Goal: Task Accomplishment & Management: Use online tool/utility

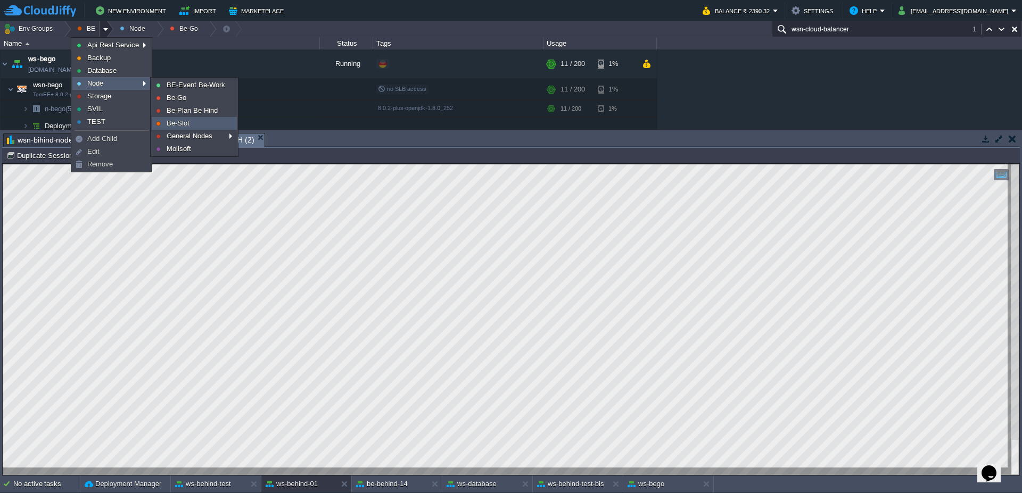
click at [189, 124] on link "Be-Slot" at bounding box center [194, 124] width 84 height 12
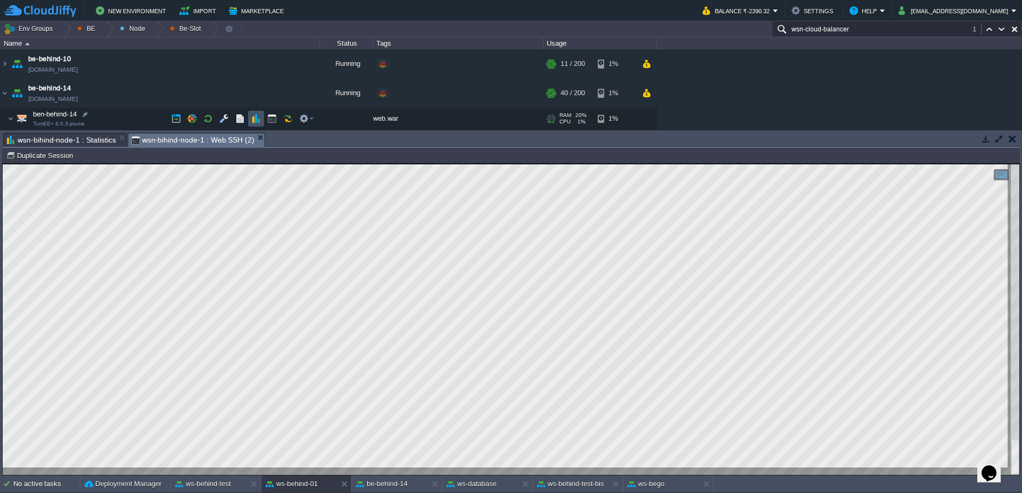
click at [256, 115] on button "button" at bounding box center [256, 119] width 10 height 10
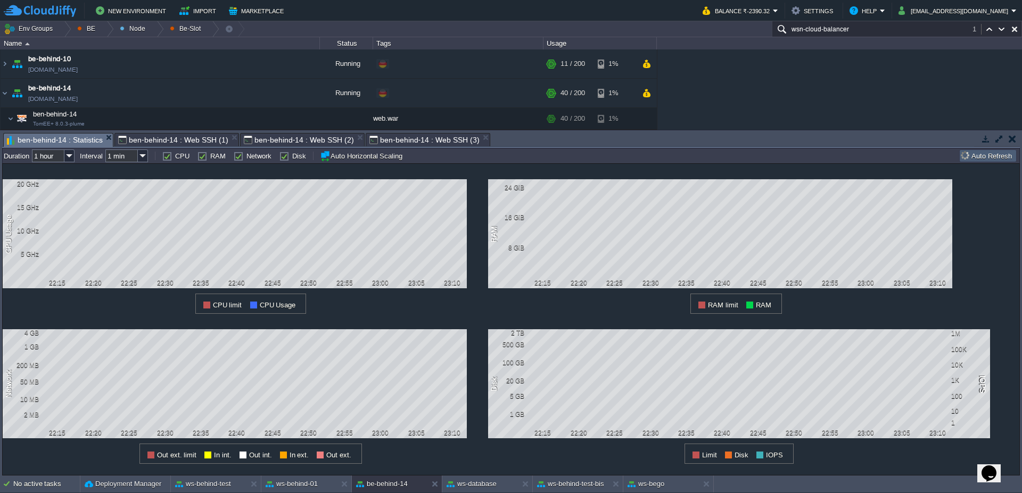
click at [998, 160] on button "Auto Refresh" at bounding box center [988, 156] width 54 height 10
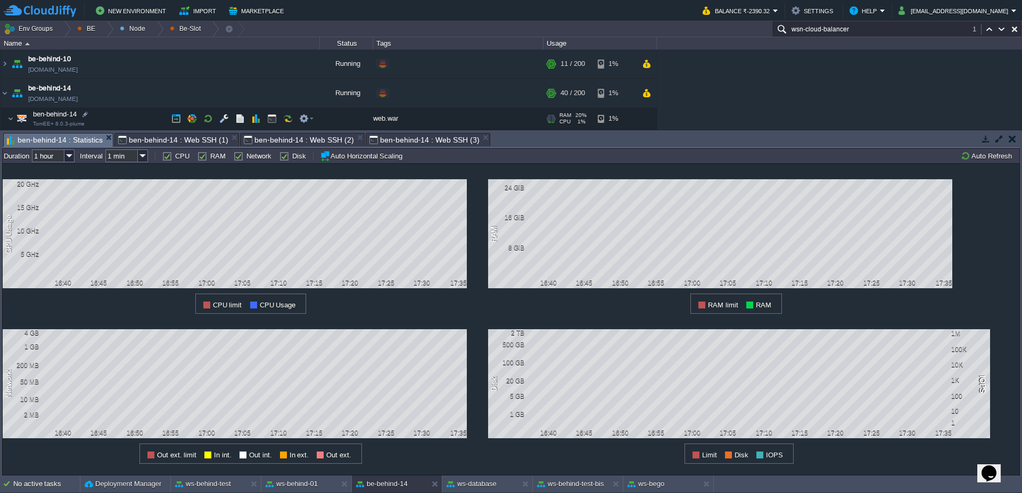
scroll to position [64, 0]
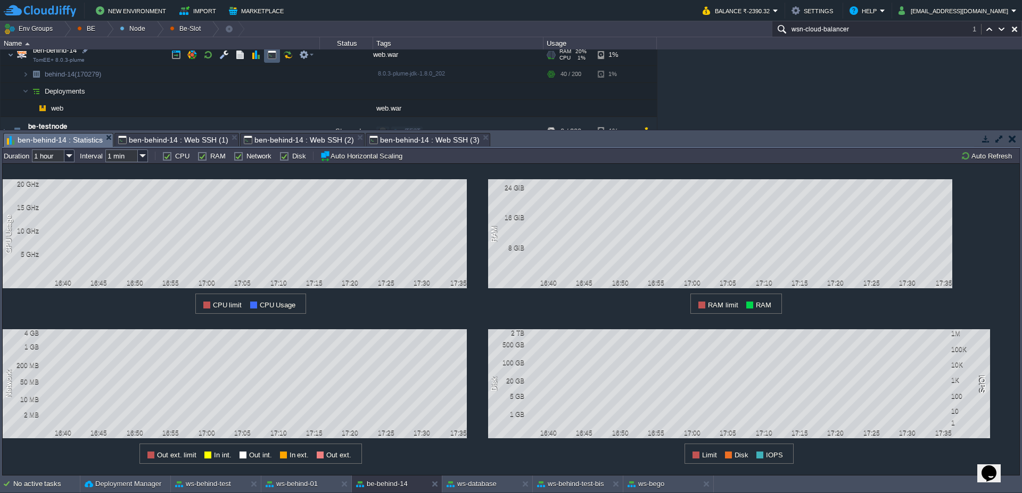
click at [276, 58] on button "button" at bounding box center [272, 55] width 10 height 10
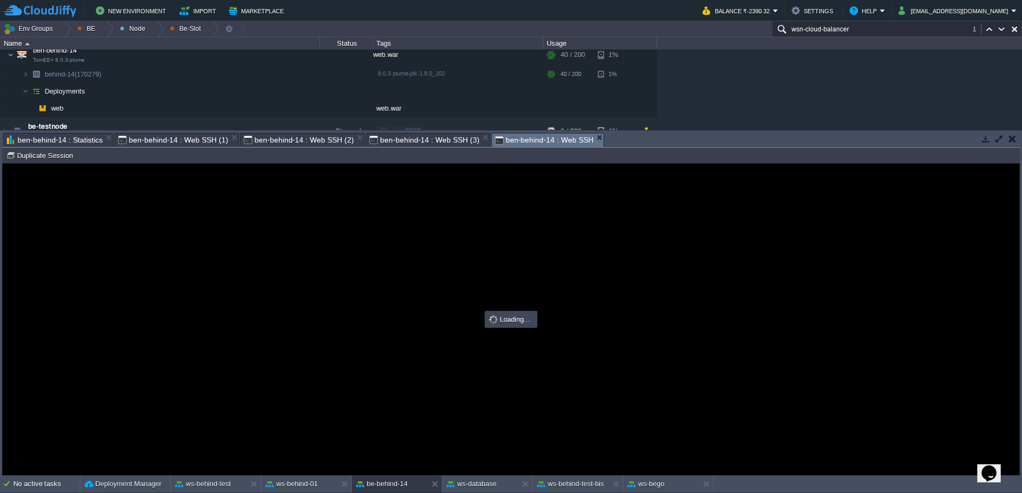
scroll to position [0, 0]
type input "#000000"
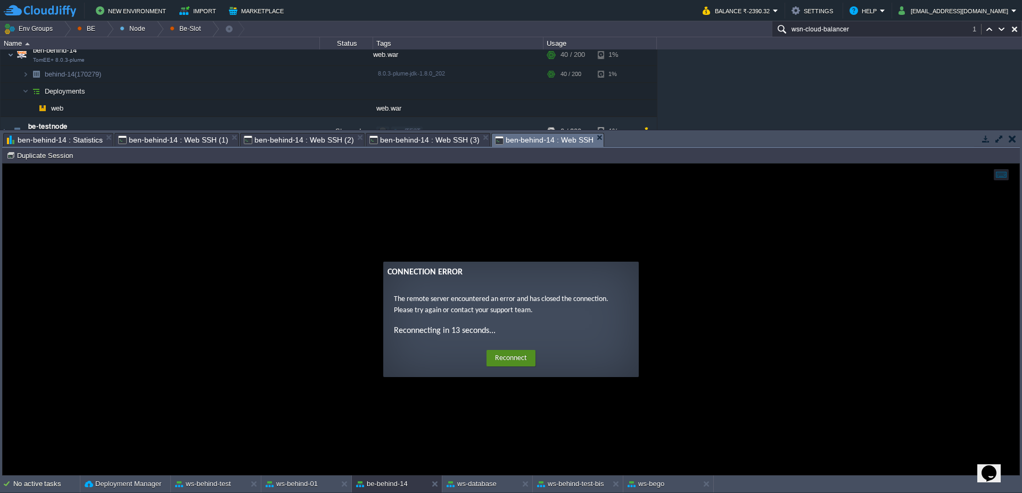
click at [525, 363] on button "Reconnect" at bounding box center [510, 358] width 49 height 17
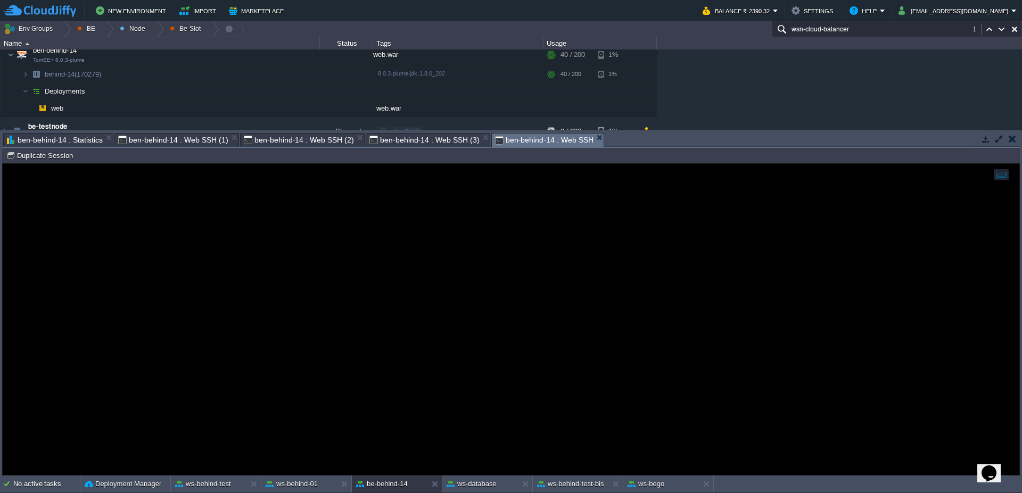
click at [49, 162] on div "behind-14 (170279) Duplicate Session" at bounding box center [510, 155] width 1017 height 15
click at [67, 138] on span "ben-behind-14 : Statistics" at bounding box center [55, 140] width 96 height 13
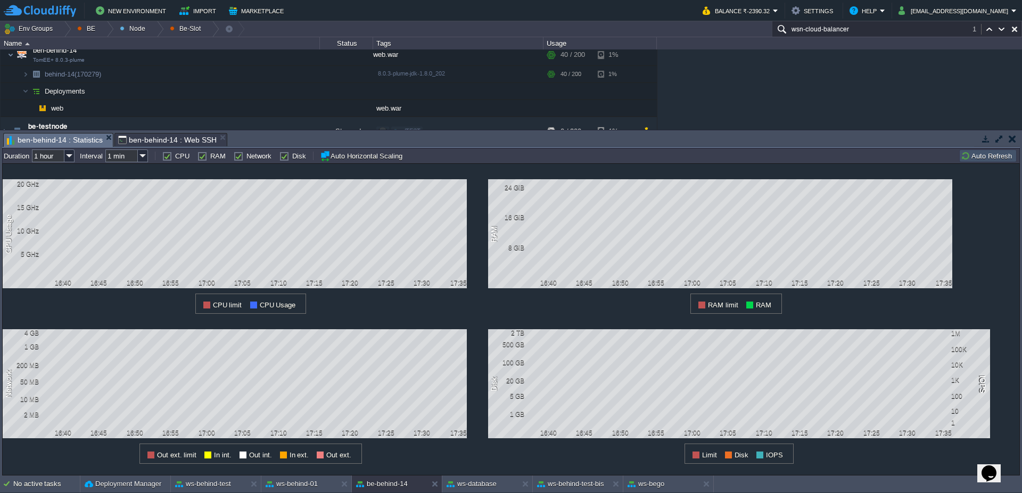
click at [967, 158] on button "Auto Refresh" at bounding box center [988, 156] width 54 height 10
click at [168, 135] on span "ben-behind-14 : Web SSH" at bounding box center [167, 140] width 98 height 13
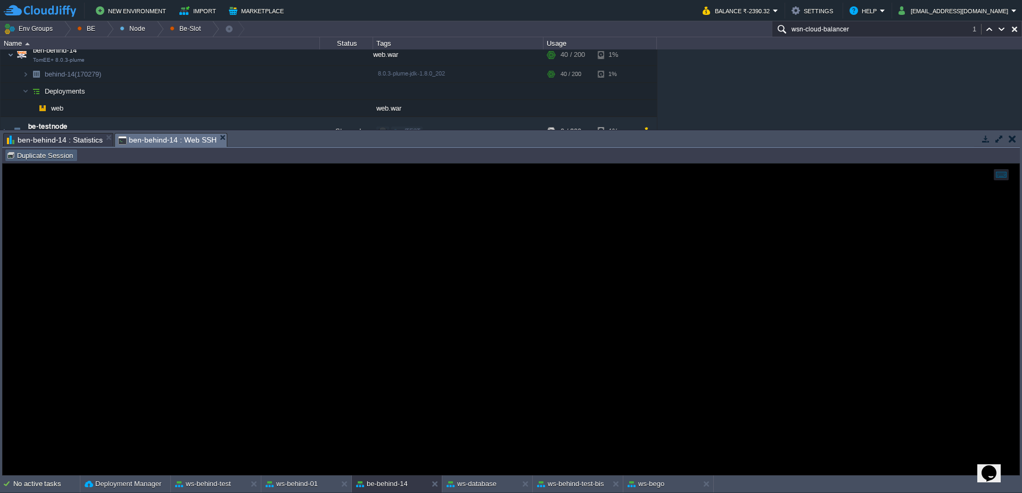
click at [37, 157] on button "Duplicate Session" at bounding box center [41, 156] width 70 height 10
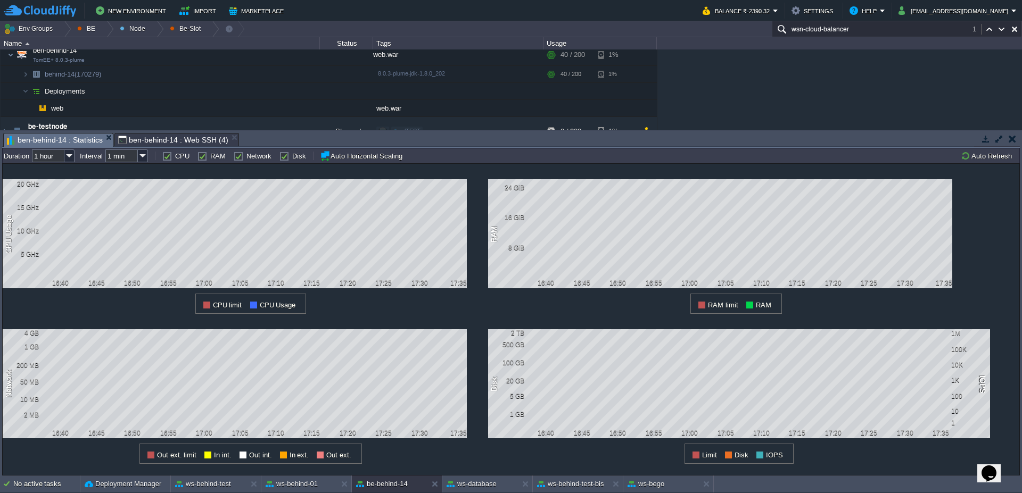
click at [84, 144] on span "ben-behind-14 : Statistics" at bounding box center [55, 140] width 96 height 13
type input "#000000"
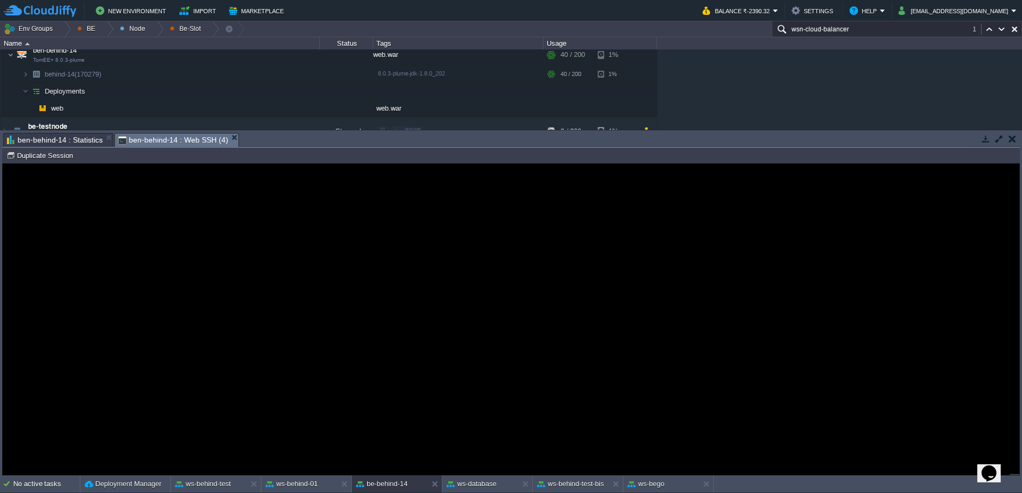
click at [181, 139] on span "ben-behind-14 : Web SSH (4)" at bounding box center [173, 140] width 110 height 13
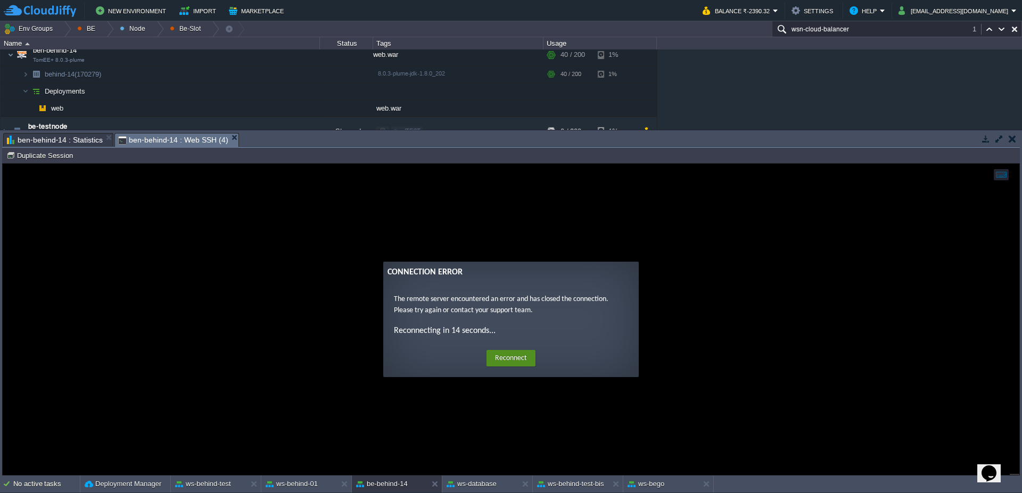
click at [522, 364] on button "Reconnect" at bounding box center [510, 358] width 49 height 17
click at [522, 354] on button "Reconnect" at bounding box center [510, 358] width 49 height 17
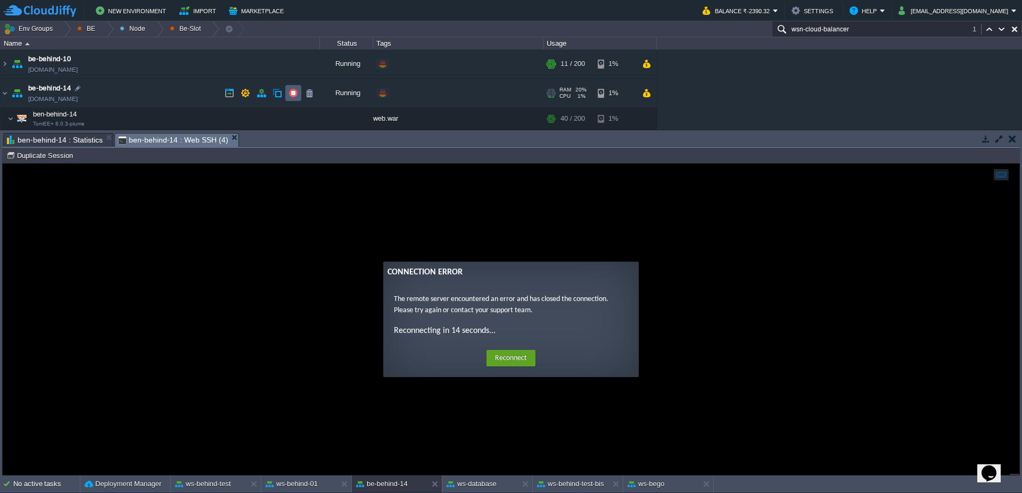
click at [290, 94] on button "button" at bounding box center [293, 93] width 10 height 10
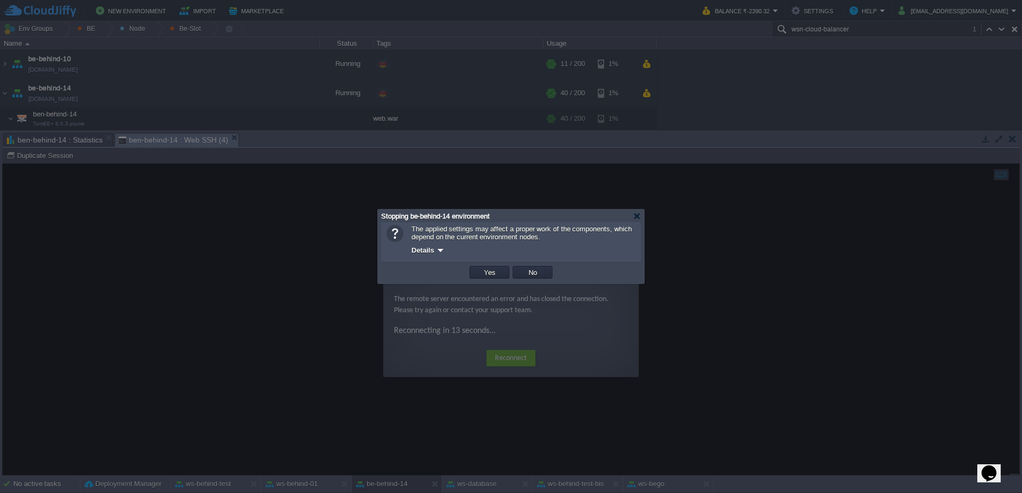
click at [479, 280] on div "OK Yes No Cancel" at bounding box center [511, 273] width 260 height 22
click at [484, 269] on button "Yes" at bounding box center [490, 273] width 18 height 10
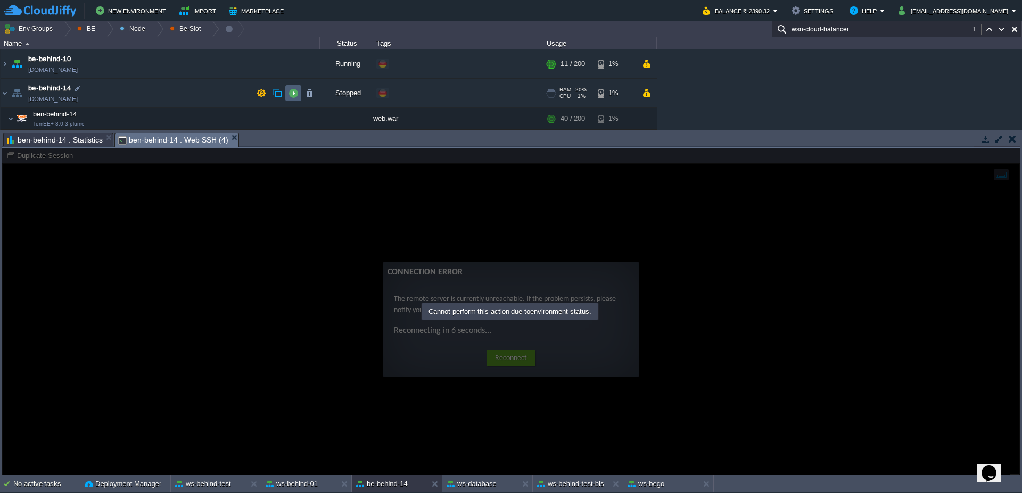
click at [293, 94] on button "button" at bounding box center [293, 93] width 10 height 10
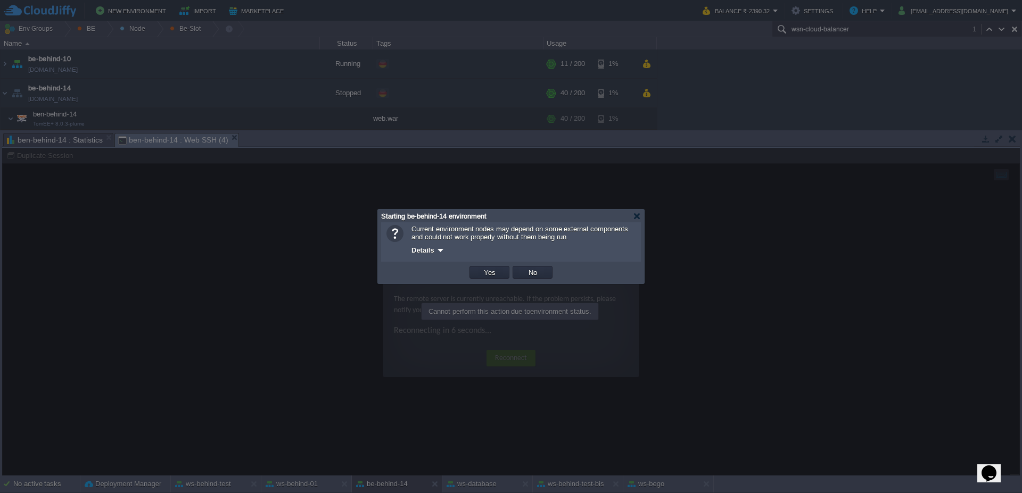
click at [494, 267] on td "Yes" at bounding box center [489, 272] width 40 height 13
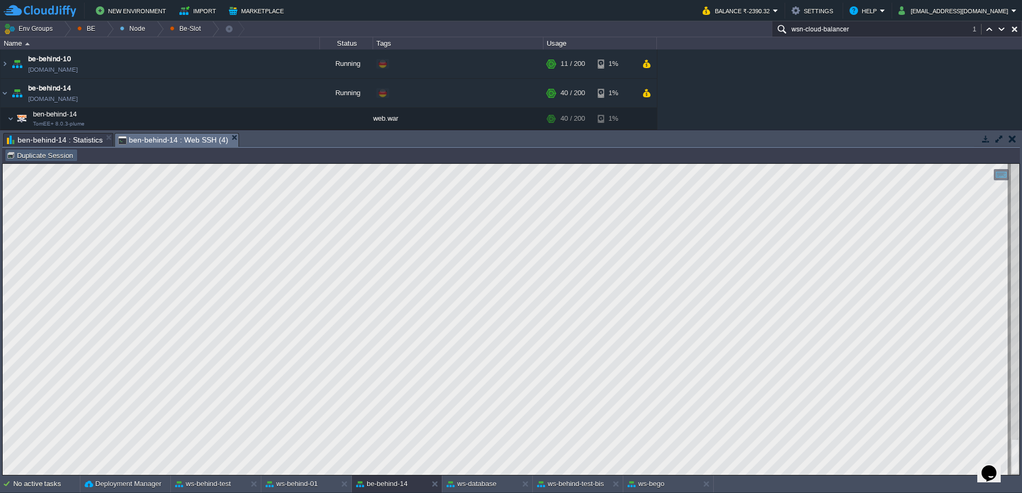
click at [54, 158] on button "Duplicate Session" at bounding box center [41, 156] width 70 height 10
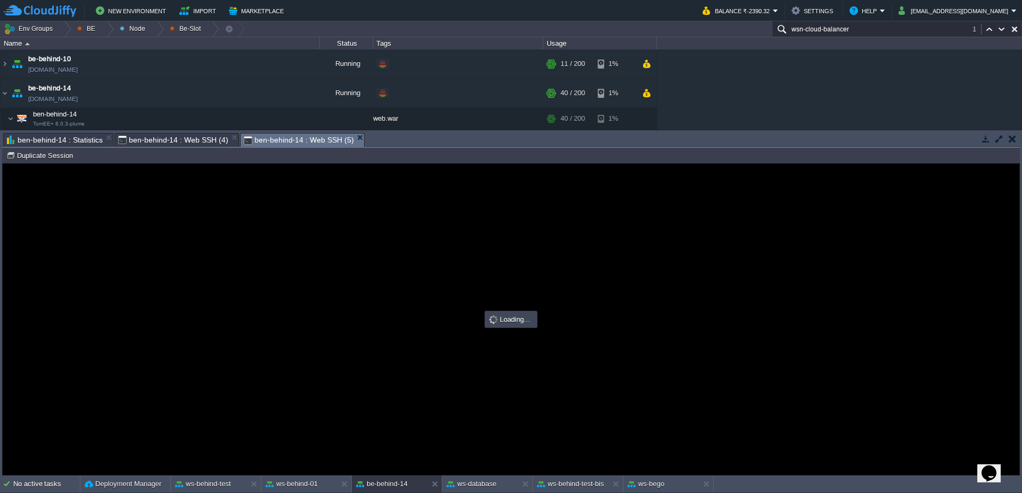
type input "#000000"
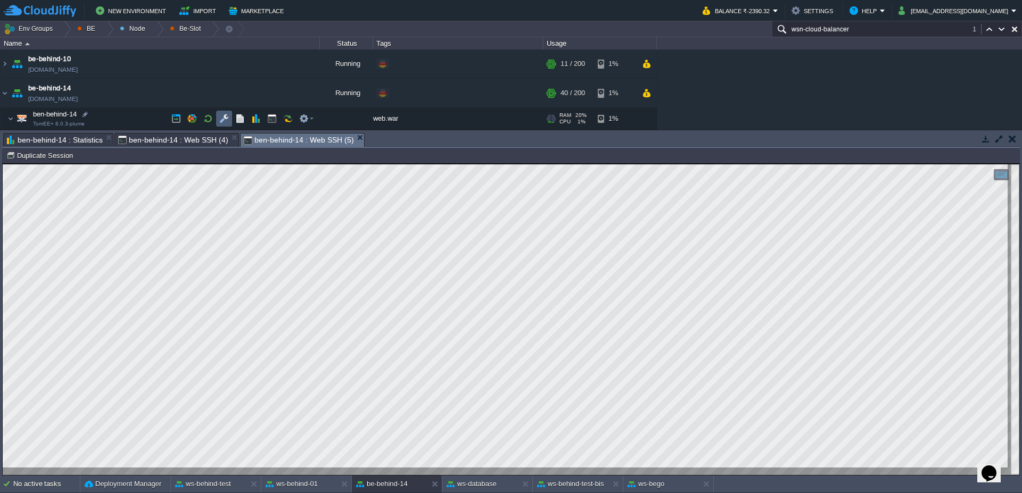
click at [227, 117] on button "button" at bounding box center [224, 119] width 10 height 10
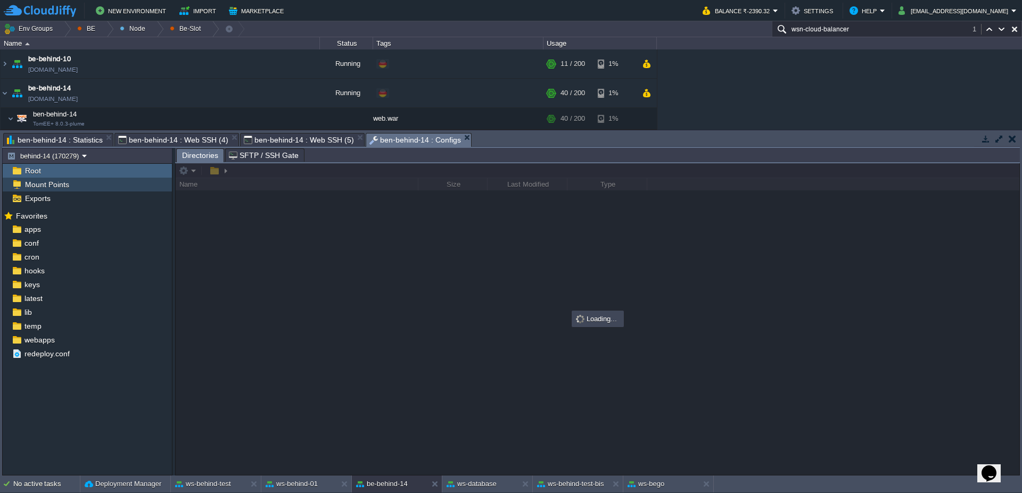
click at [49, 188] on span "Mount Points" at bounding box center [47, 185] width 48 height 10
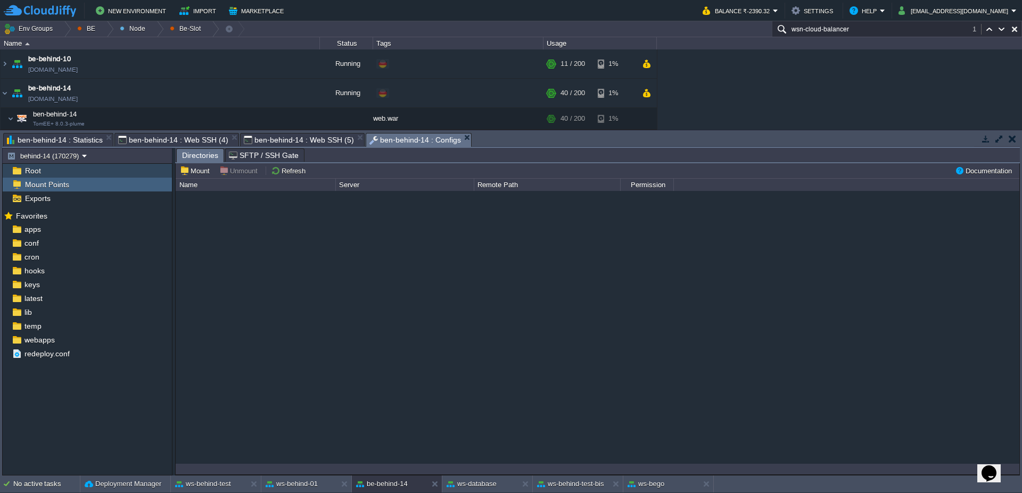
click at [57, 168] on div "Root" at bounding box center [87, 171] width 169 height 14
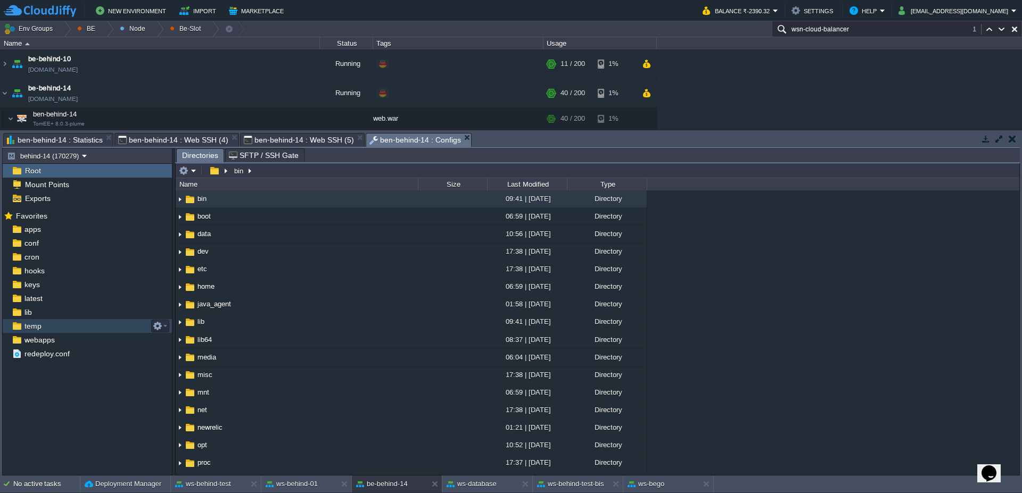
click at [39, 326] on span "temp" at bounding box center [32, 326] width 21 height 10
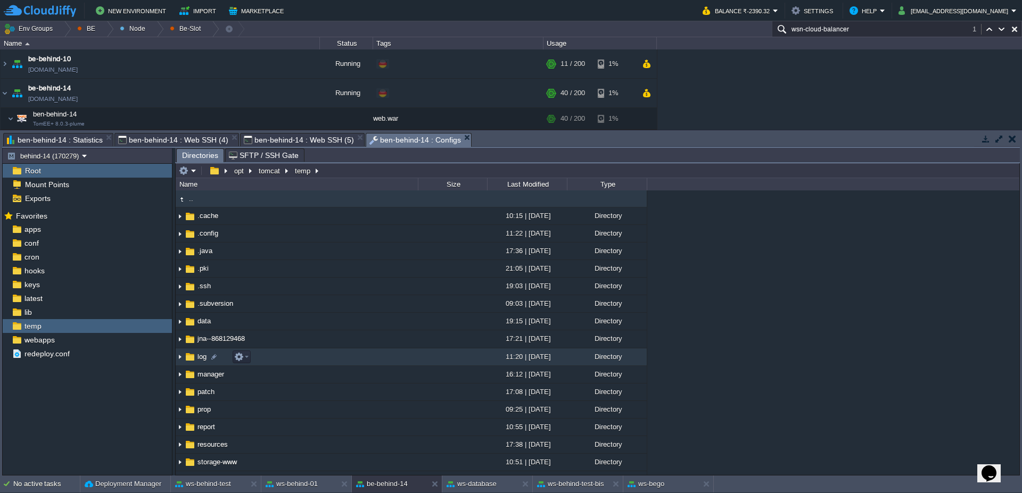
click at [179, 360] on img at bounding box center [180, 357] width 9 height 16
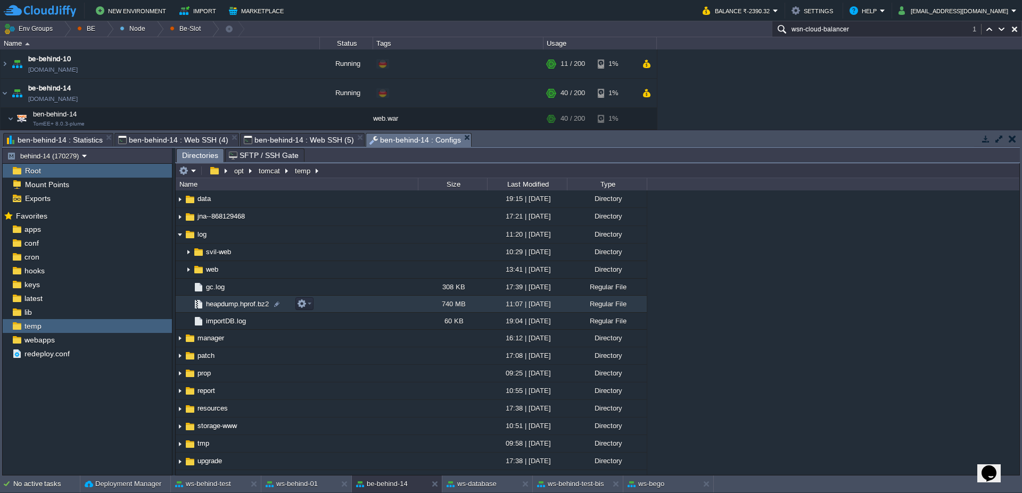
scroll to position [128, 0]
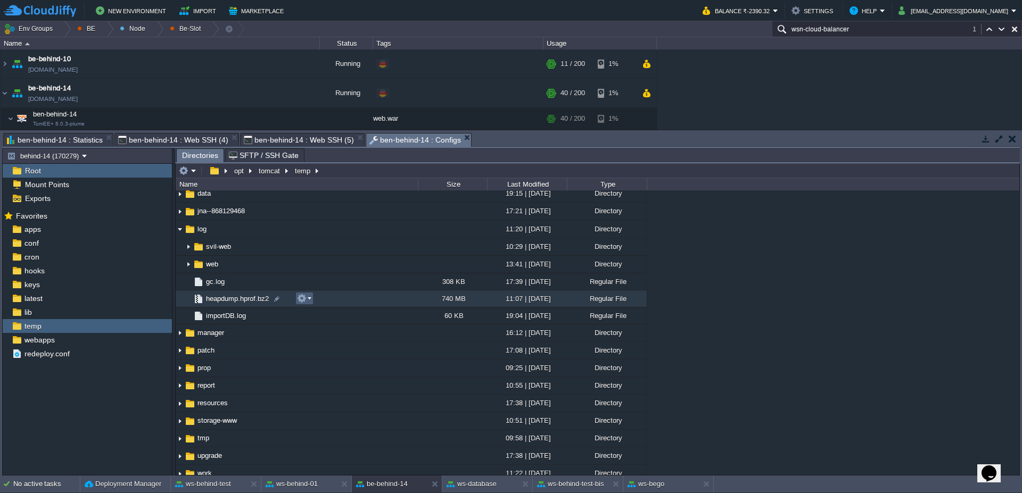
click at [310, 301] on em at bounding box center [304, 299] width 14 height 10
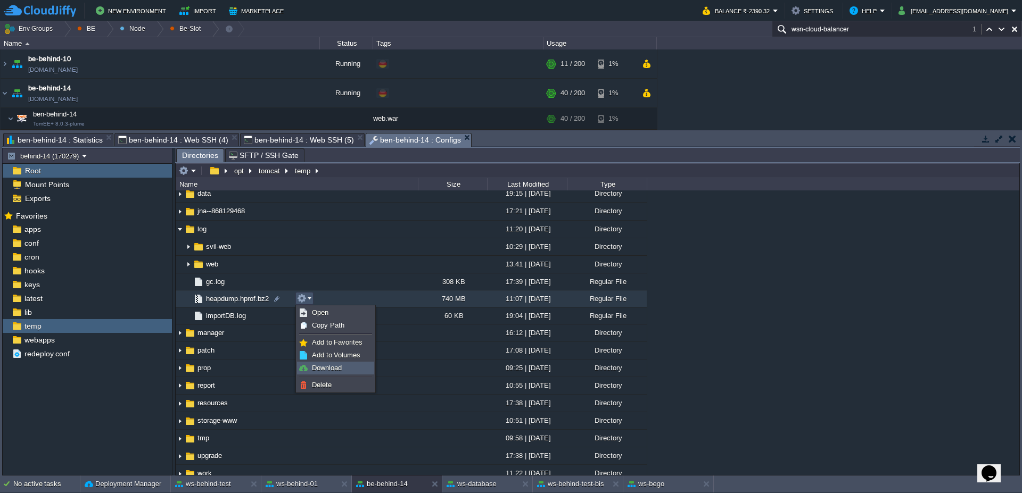
click at [322, 367] on span "Download" at bounding box center [327, 368] width 30 height 8
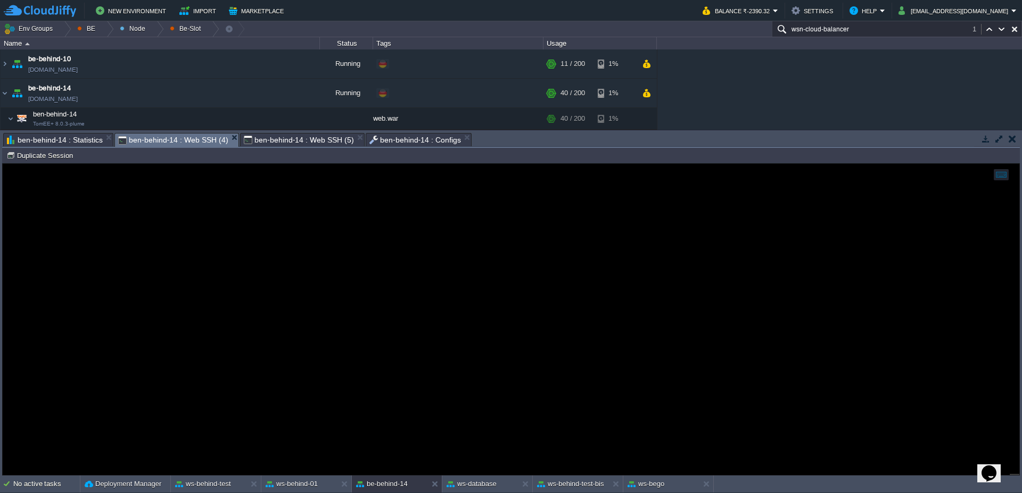
click at [191, 135] on span "ben-behind-14 : Web SSH (4)" at bounding box center [173, 140] width 110 height 13
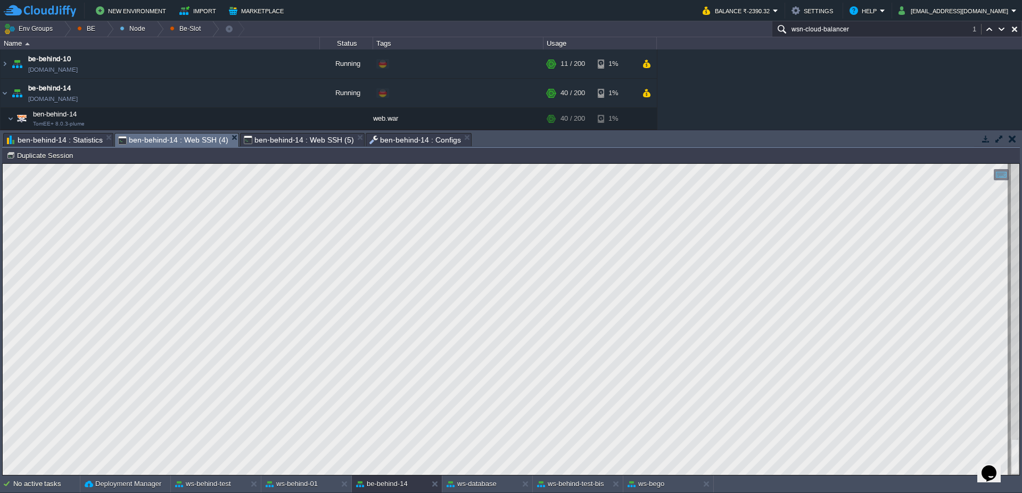
click at [316, 137] on span "ben-behind-14 : Web SSH (5)" at bounding box center [299, 140] width 110 height 13
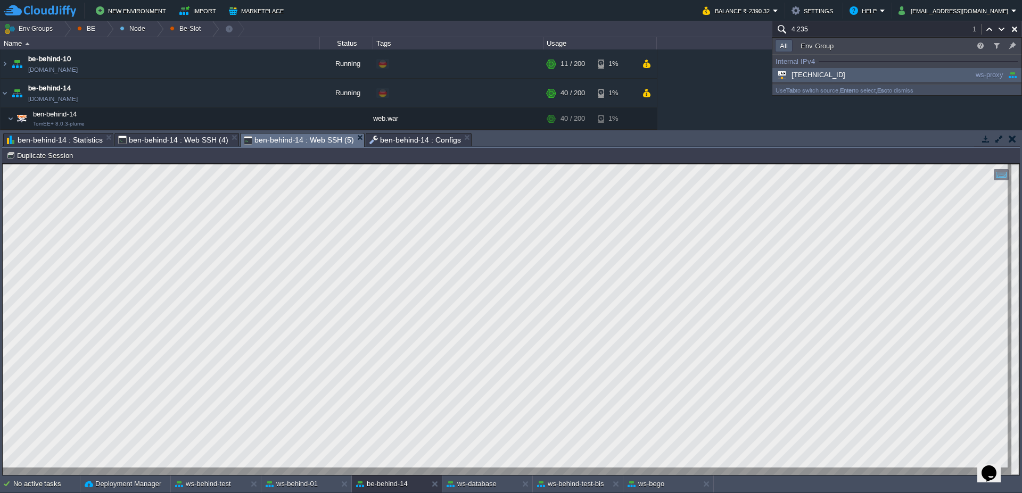
type input "4.235"
click at [840, 72] on div "[TECHNICAL_ID]" at bounding box center [855, 75] width 161 height 12
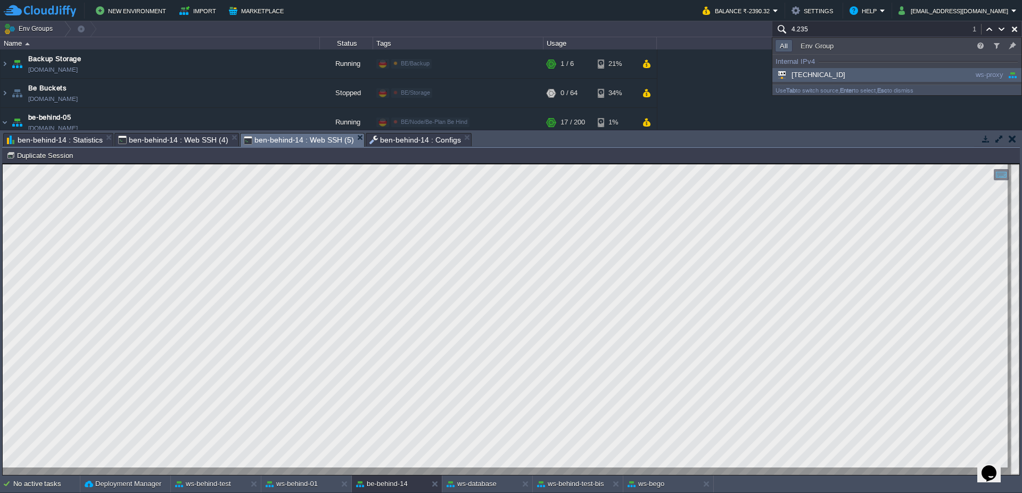
scroll to position [2356, 0]
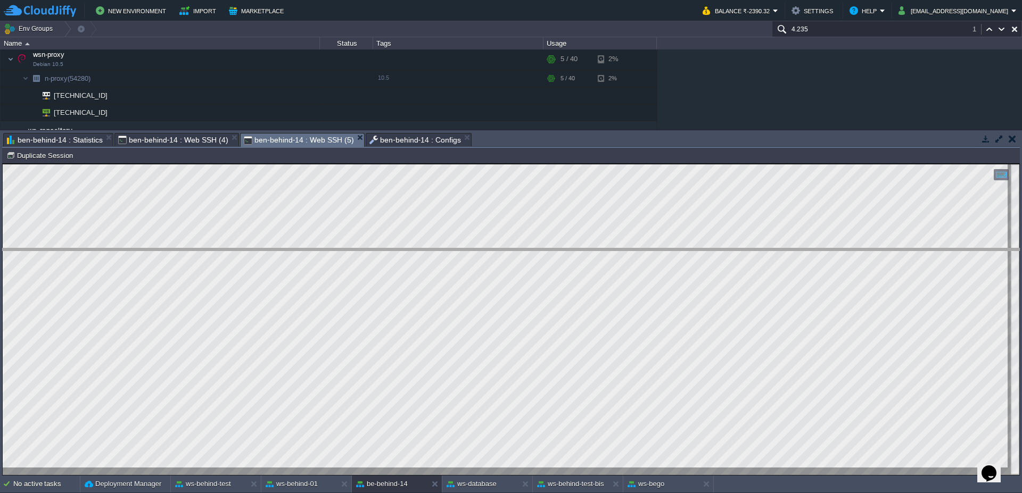
drag, startPoint x: 517, startPoint y: 140, endPoint x: 500, endPoint y: 261, distance: 121.9
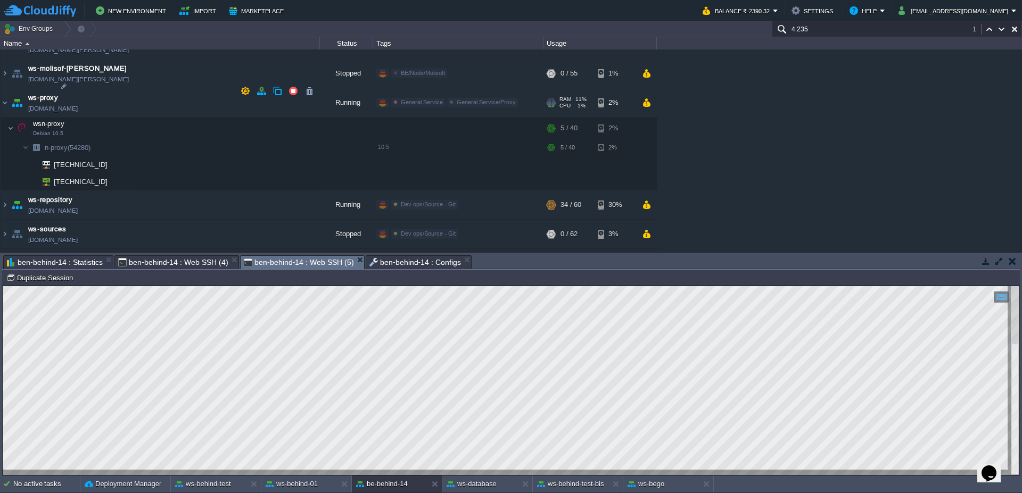
scroll to position [2266, 0]
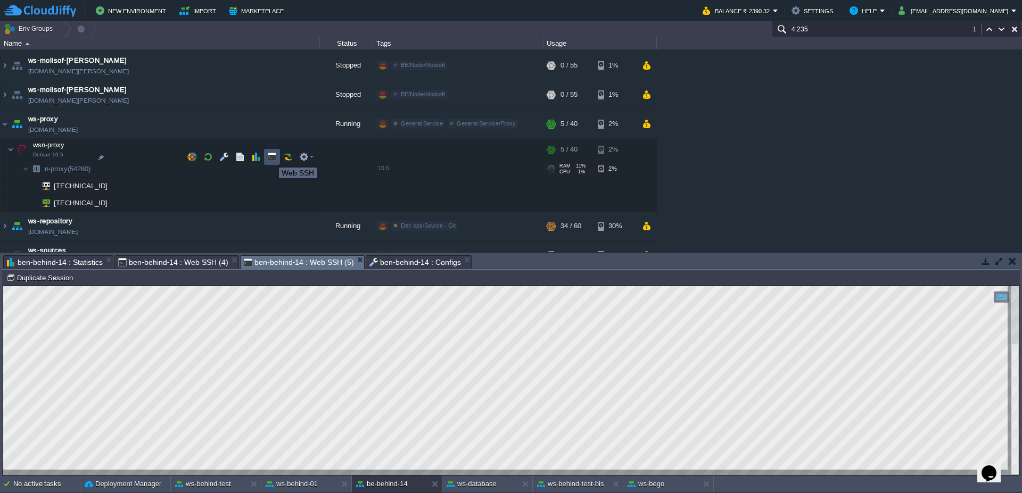
click at [271, 158] on button "button" at bounding box center [272, 157] width 10 height 10
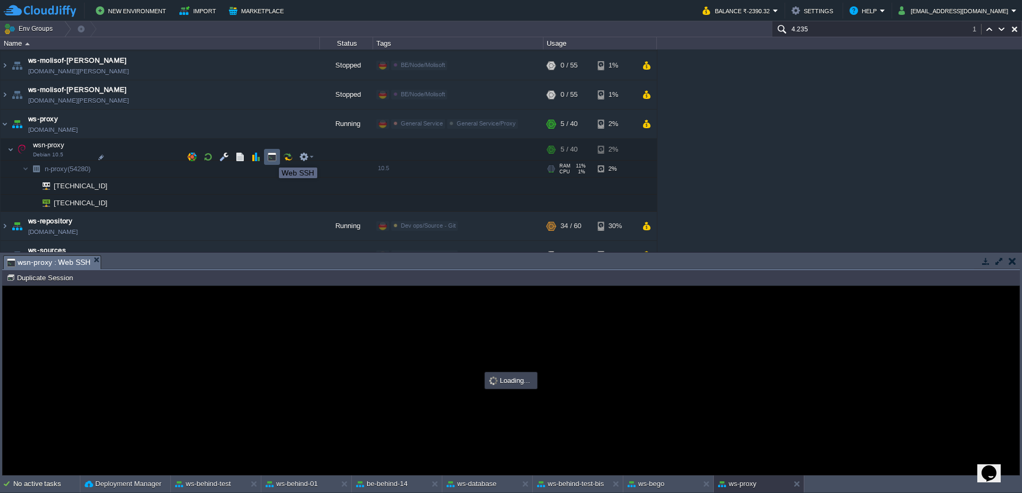
scroll to position [0, 0]
type input "#000000"
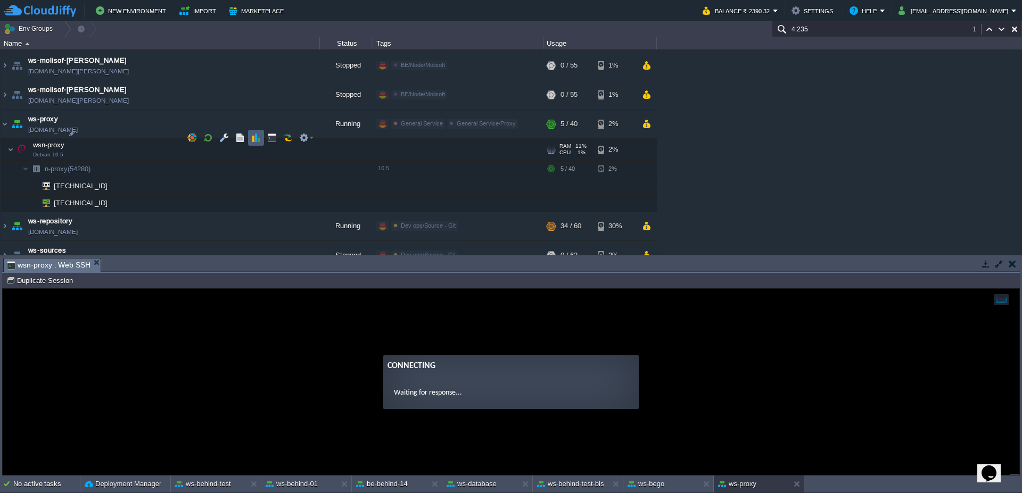
click at [256, 136] on button "button" at bounding box center [256, 138] width 10 height 10
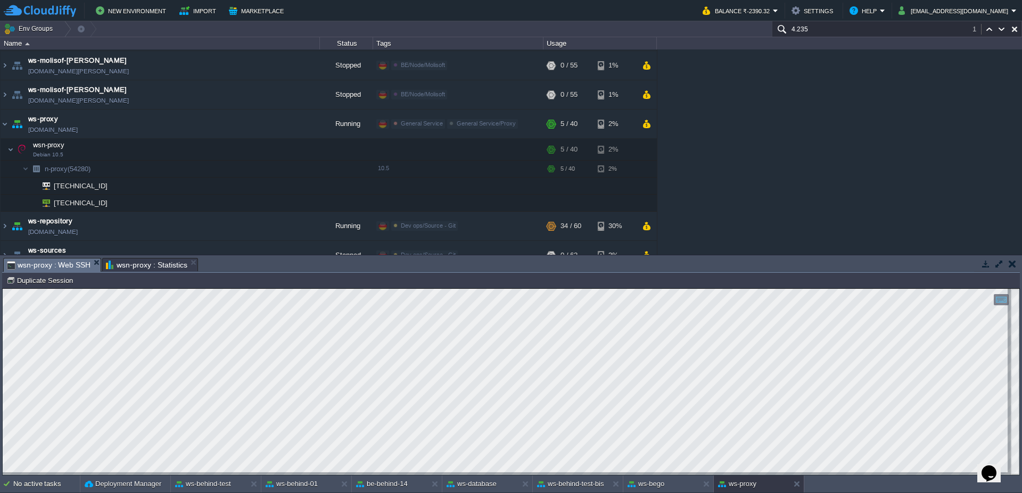
click at [60, 263] on span "wsn-proxy : Web SSH" at bounding box center [49, 265] width 84 height 13
type textarea "NAFUtilsUI.createSliderOpen(nn, 0.9d);"
click at [101, 180] on td "[TECHNICAL_ID]" at bounding box center [160, 186] width 319 height 17
click at [103, 194] on div at bounding box center [102, 192] width 10 height 10
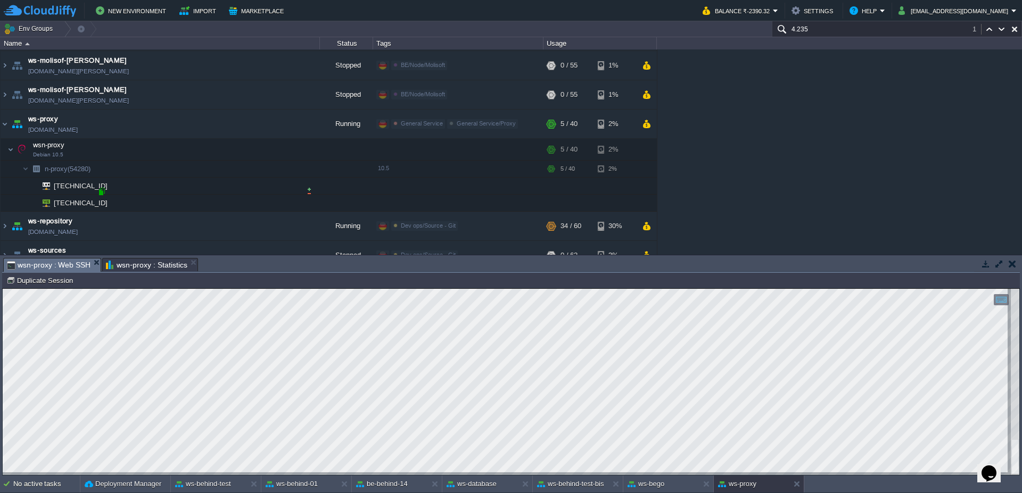
type input "[TECHNICAL_ID]"
type textarea "[DOMAIN_NAME]"
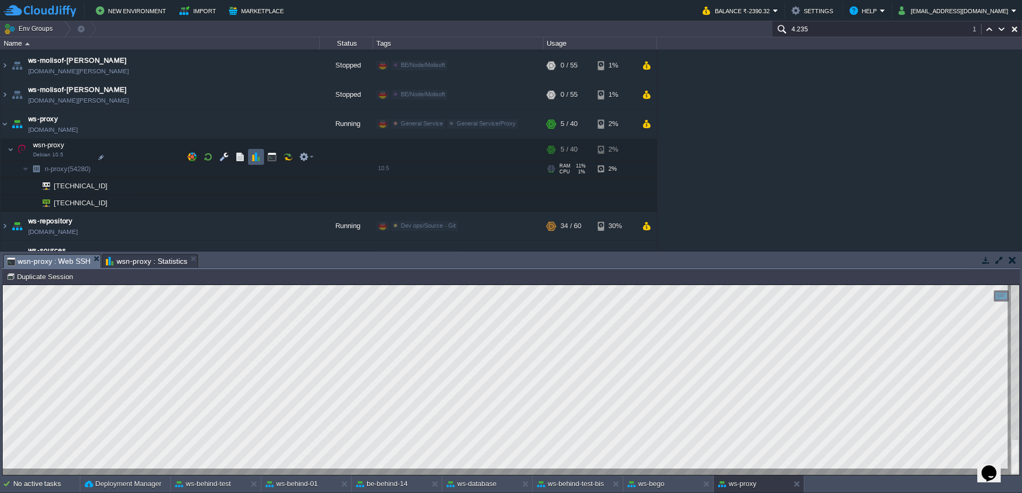
click at [254, 161] on button "button" at bounding box center [256, 157] width 10 height 10
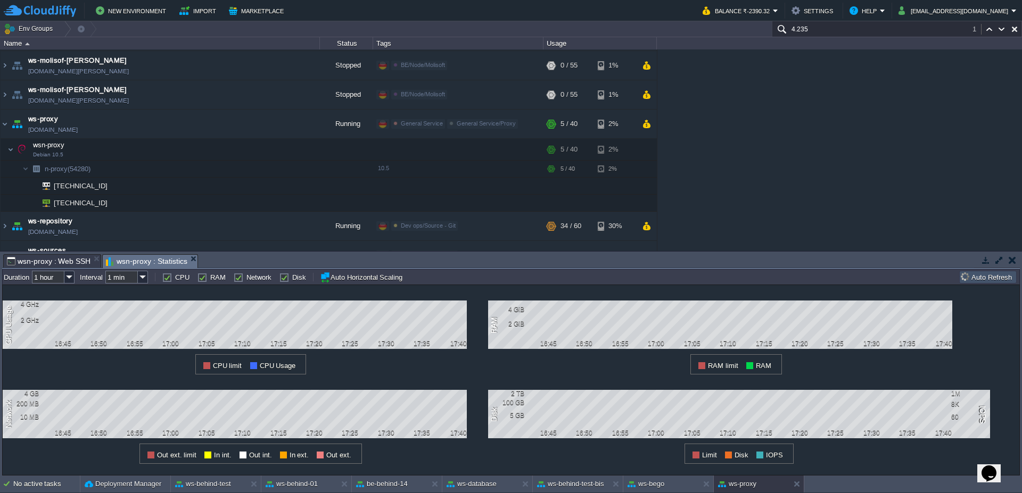
click at [996, 274] on button "Auto Refresh" at bounding box center [988, 277] width 54 height 10
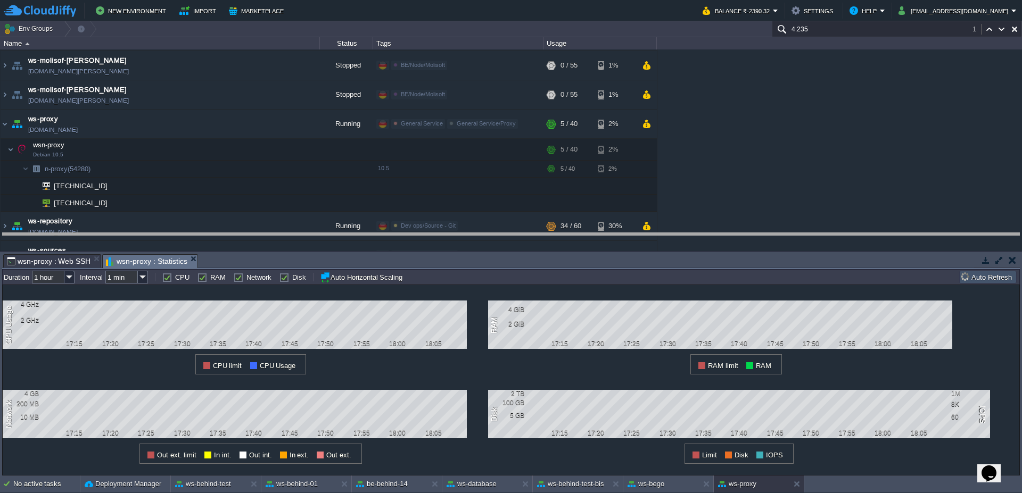
drag, startPoint x: 942, startPoint y: 263, endPoint x: 939, endPoint y: 241, distance: 22.6
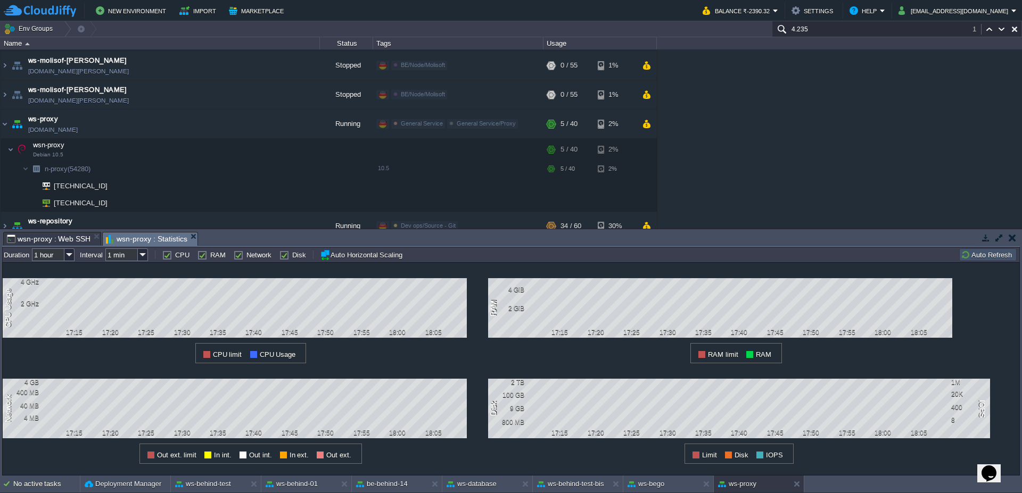
click at [988, 260] on td "Auto Refresh" at bounding box center [987, 255] width 57 height 13
click at [800, 483] on button at bounding box center [798, 484] width 11 height 11
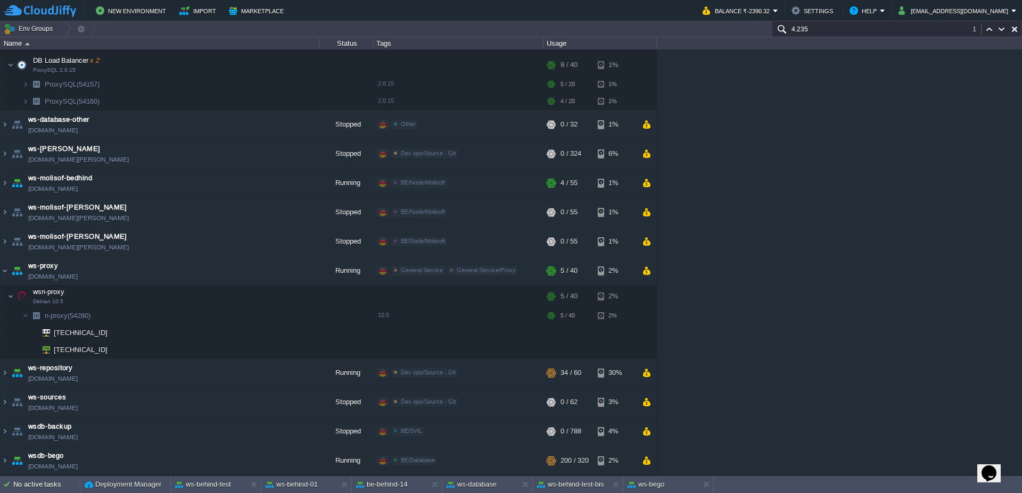
scroll to position [2107, 0]
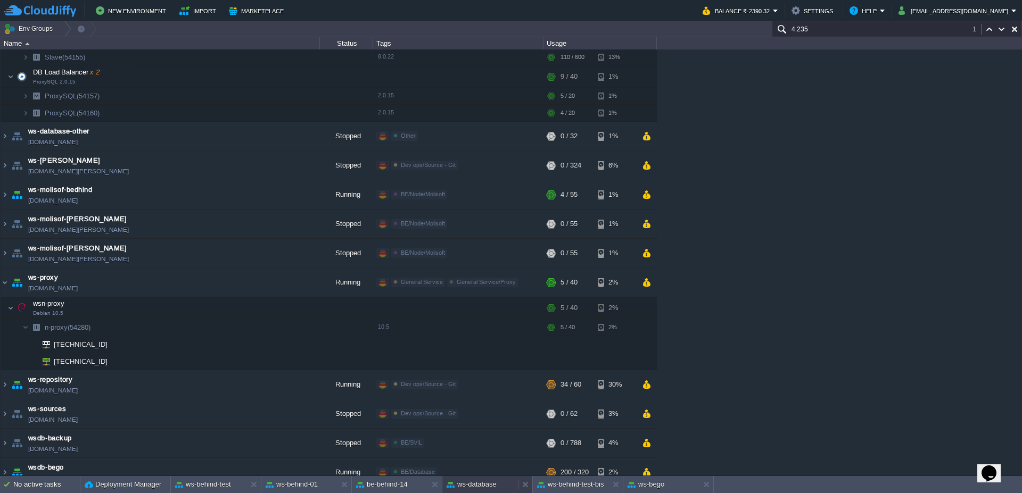
click at [473, 485] on button "ws-database" at bounding box center [471, 484] width 50 height 11
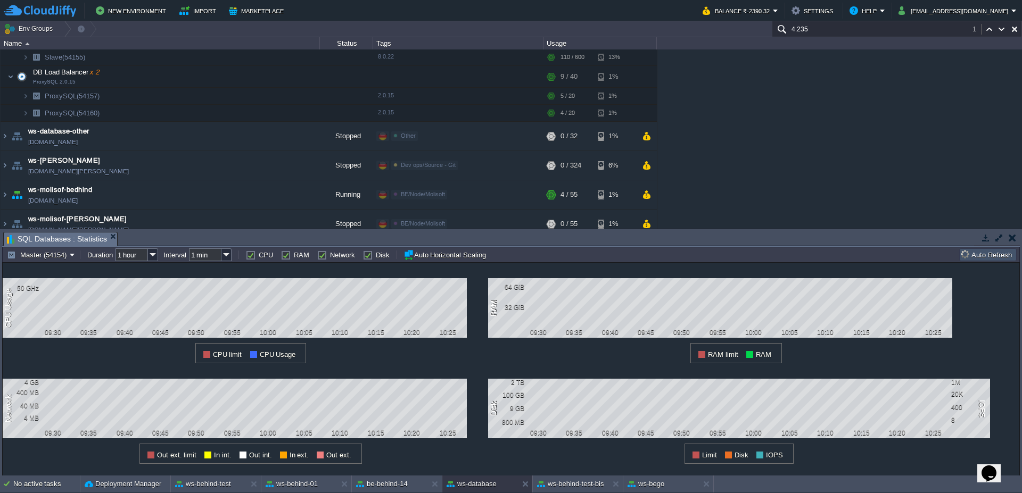
click at [1013, 258] on button "Auto Refresh" at bounding box center [988, 255] width 54 height 10
click at [1008, 257] on button "Auto Refresh" at bounding box center [988, 255] width 54 height 10
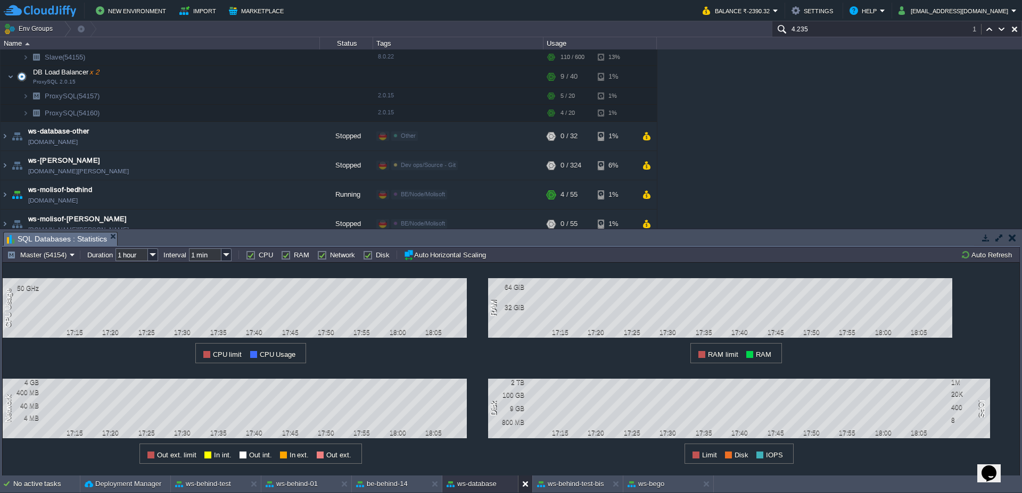
click at [523, 487] on button at bounding box center [527, 484] width 11 height 11
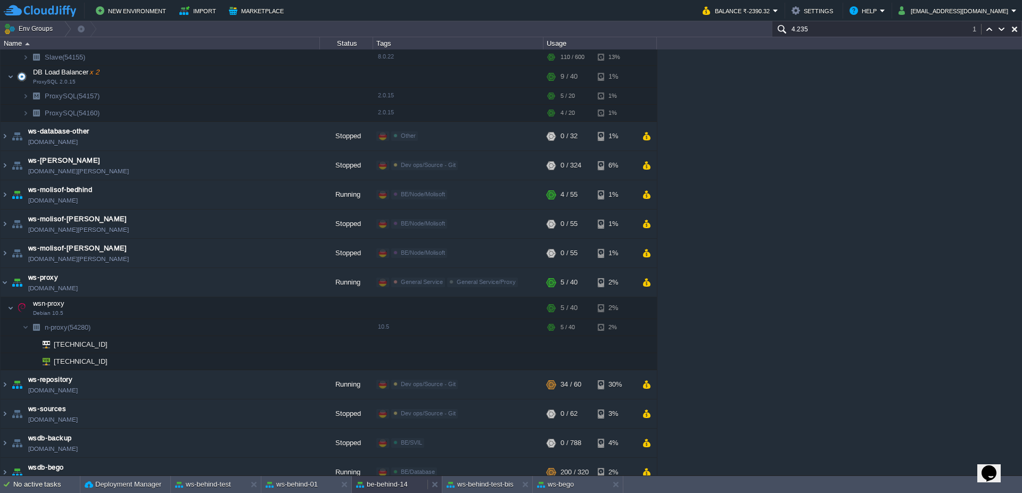
click at [400, 487] on button "be-behind-14" at bounding box center [382, 484] width 52 height 11
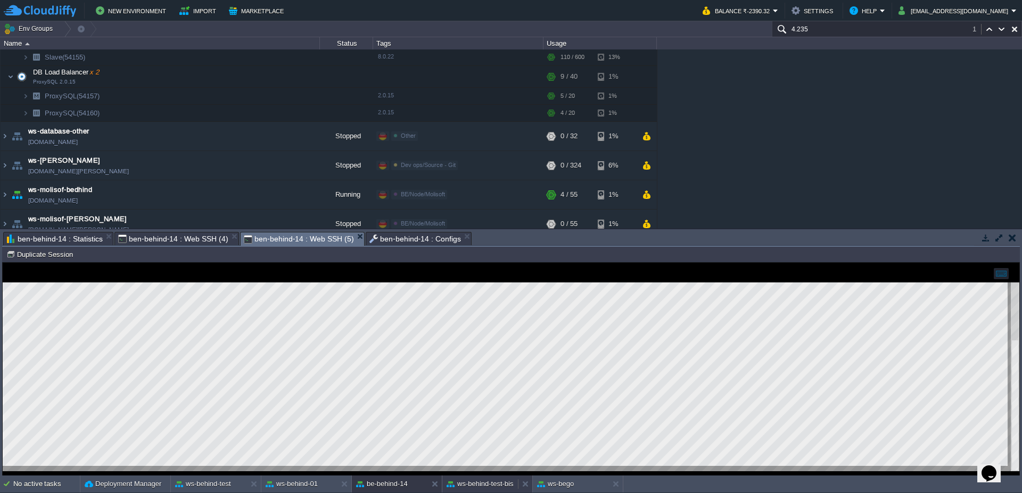
click at [466, 485] on button "ws-behind-test-bis" at bounding box center [479, 484] width 67 height 11
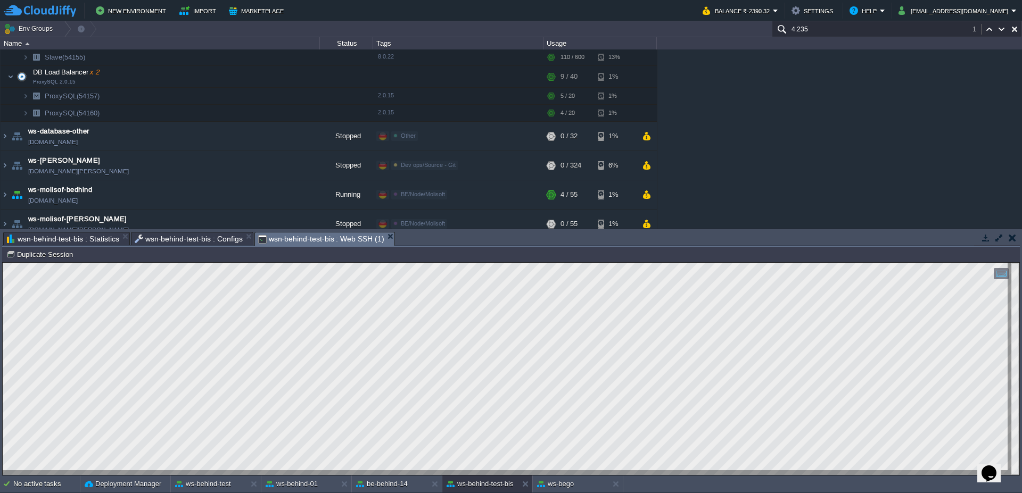
click at [52, 239] on span "wsn-behind-test-bis : Statistics" at bounding box center [63, 239] width 112 height 13
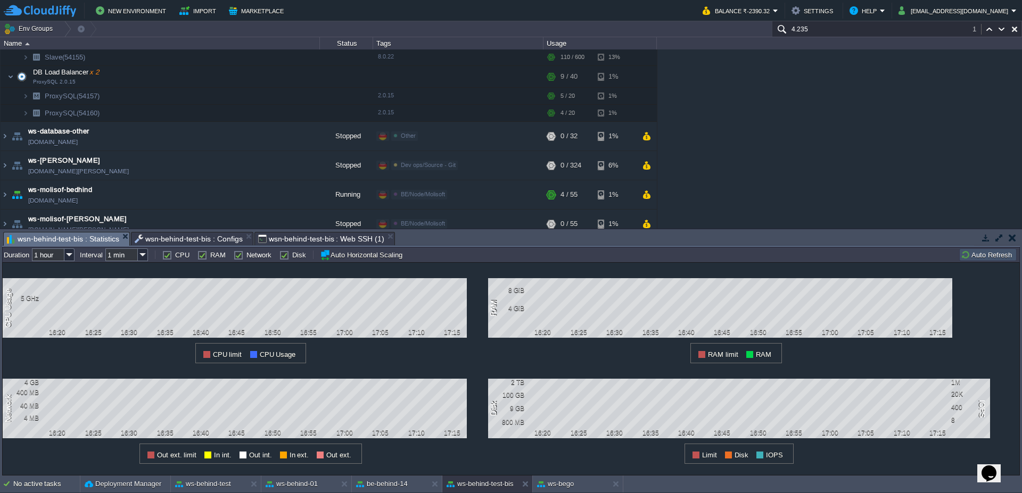
click at [988, 258] on button "Auto Refresh" at bounding box center [988, 255] width 54 height 10
